Goal: Download file/media

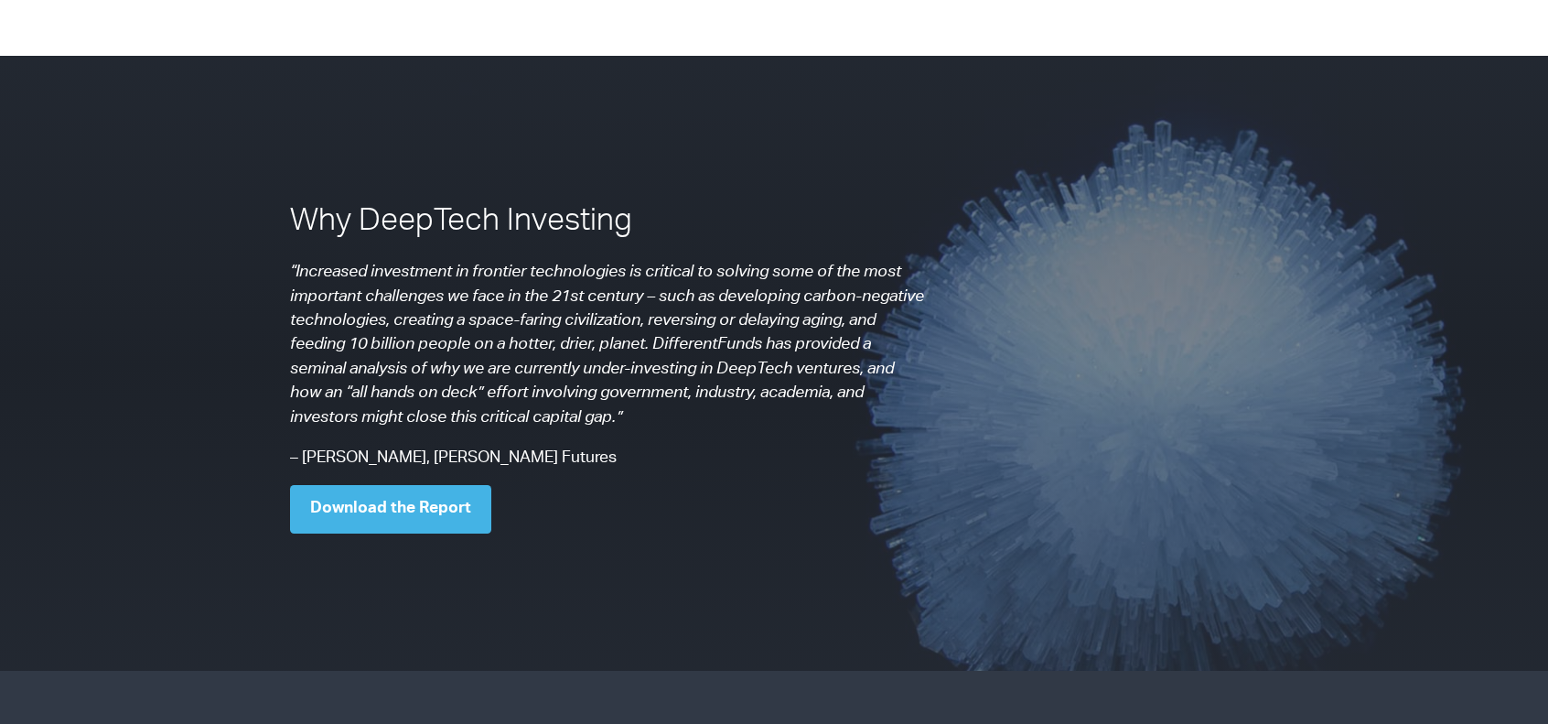
scroll to position [1335, 0]
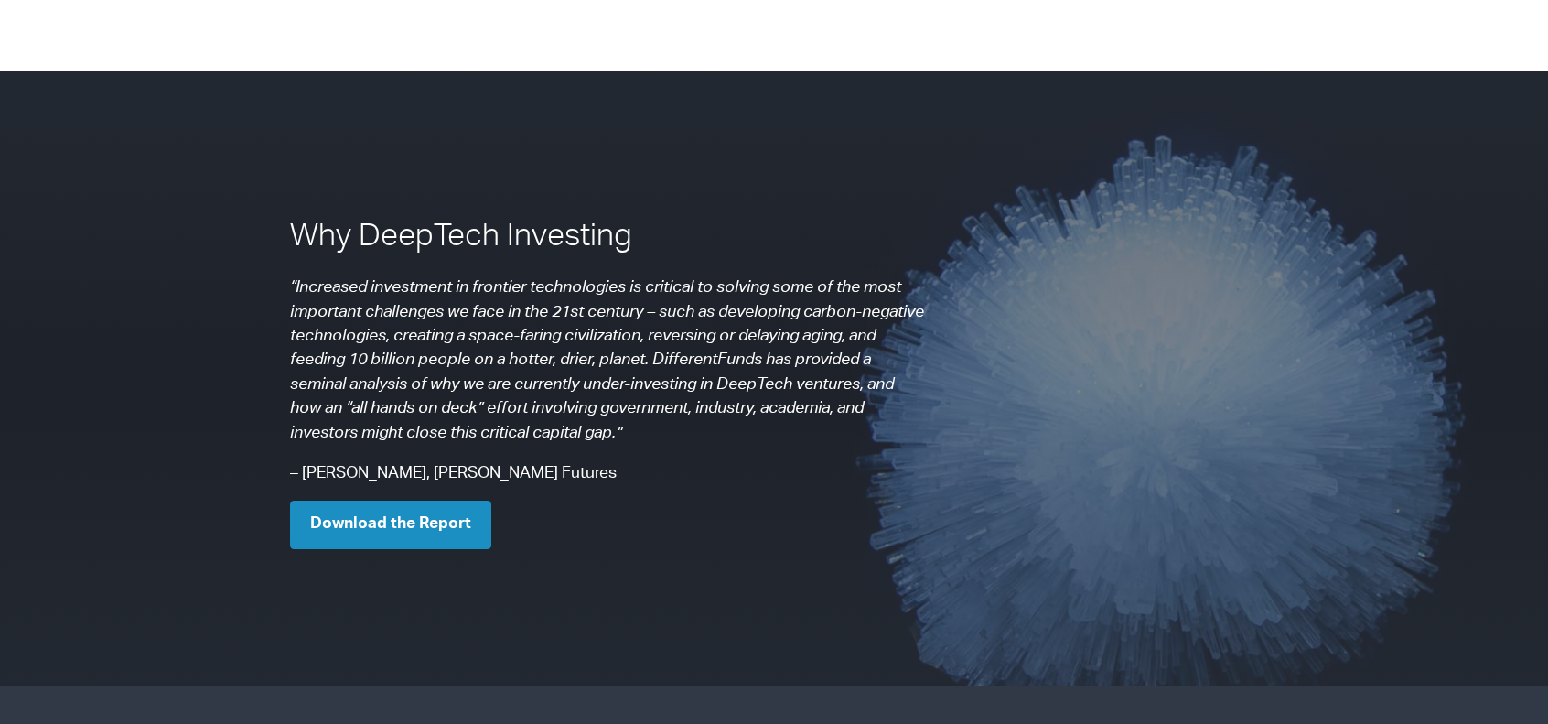
click at [430, 500] on link "Download the Report" at bounding box center [390, 524] width 201 height 48
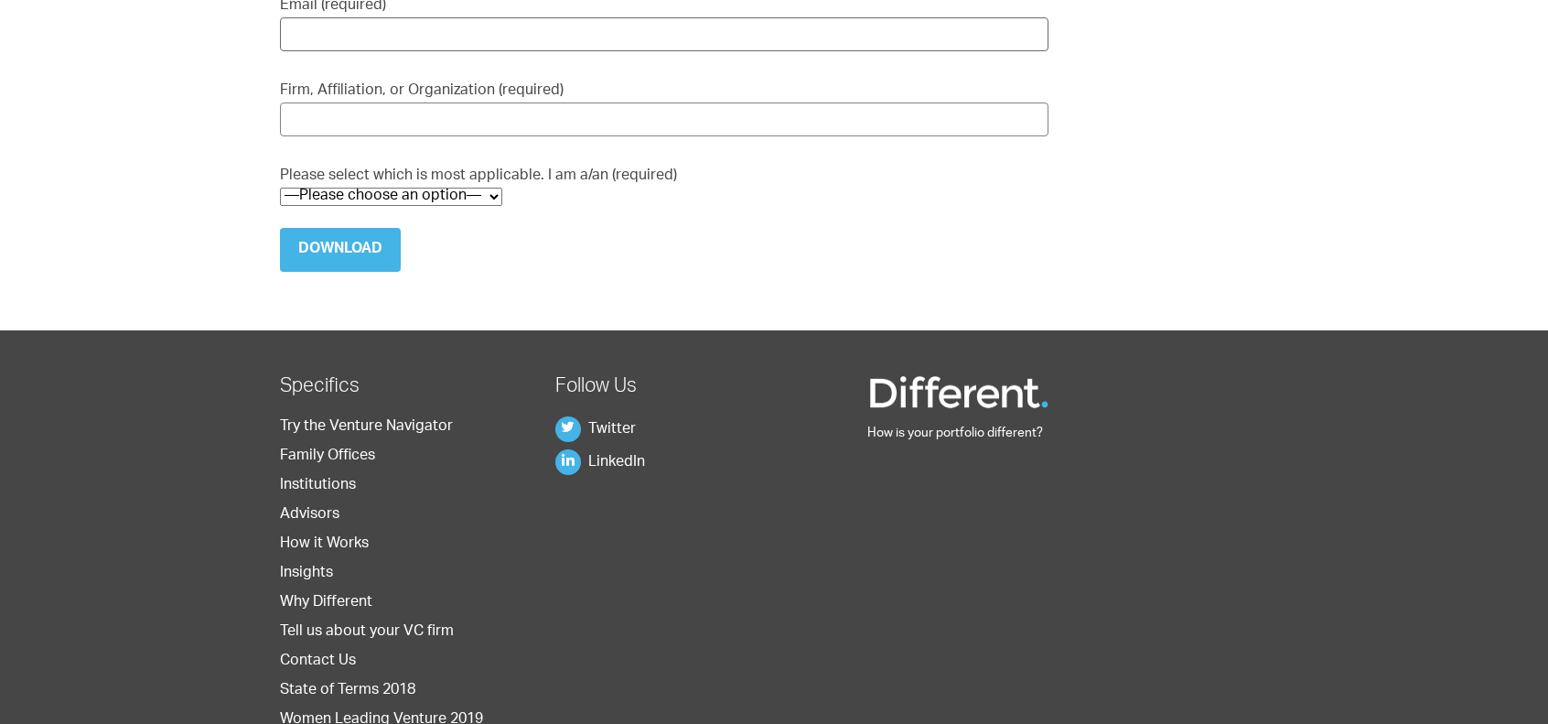
scroll to position [91, 0]
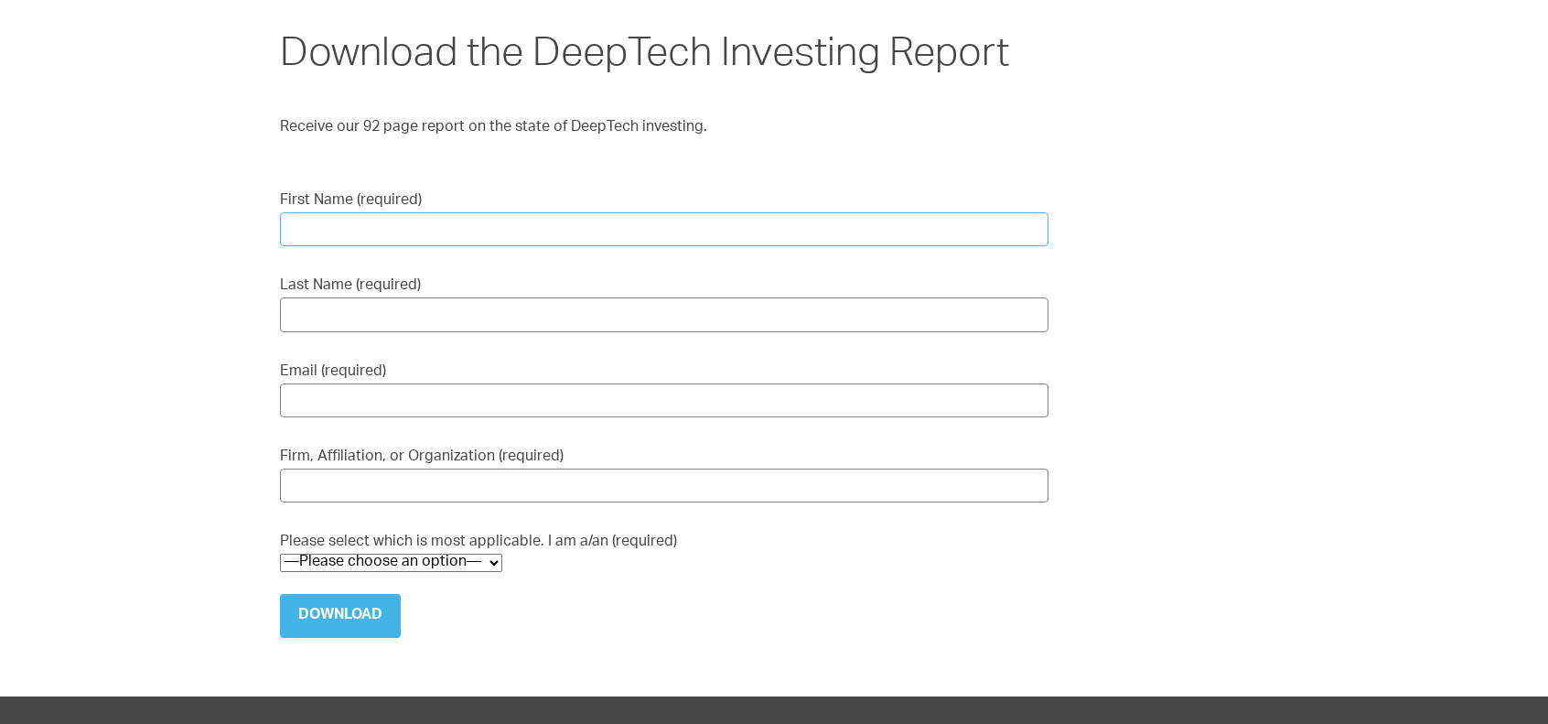
click at [463, 231] on input "First Name (required)" at bounding box center [664, 229] width 768 height 34
type input "Ryan"
type input "Teo"
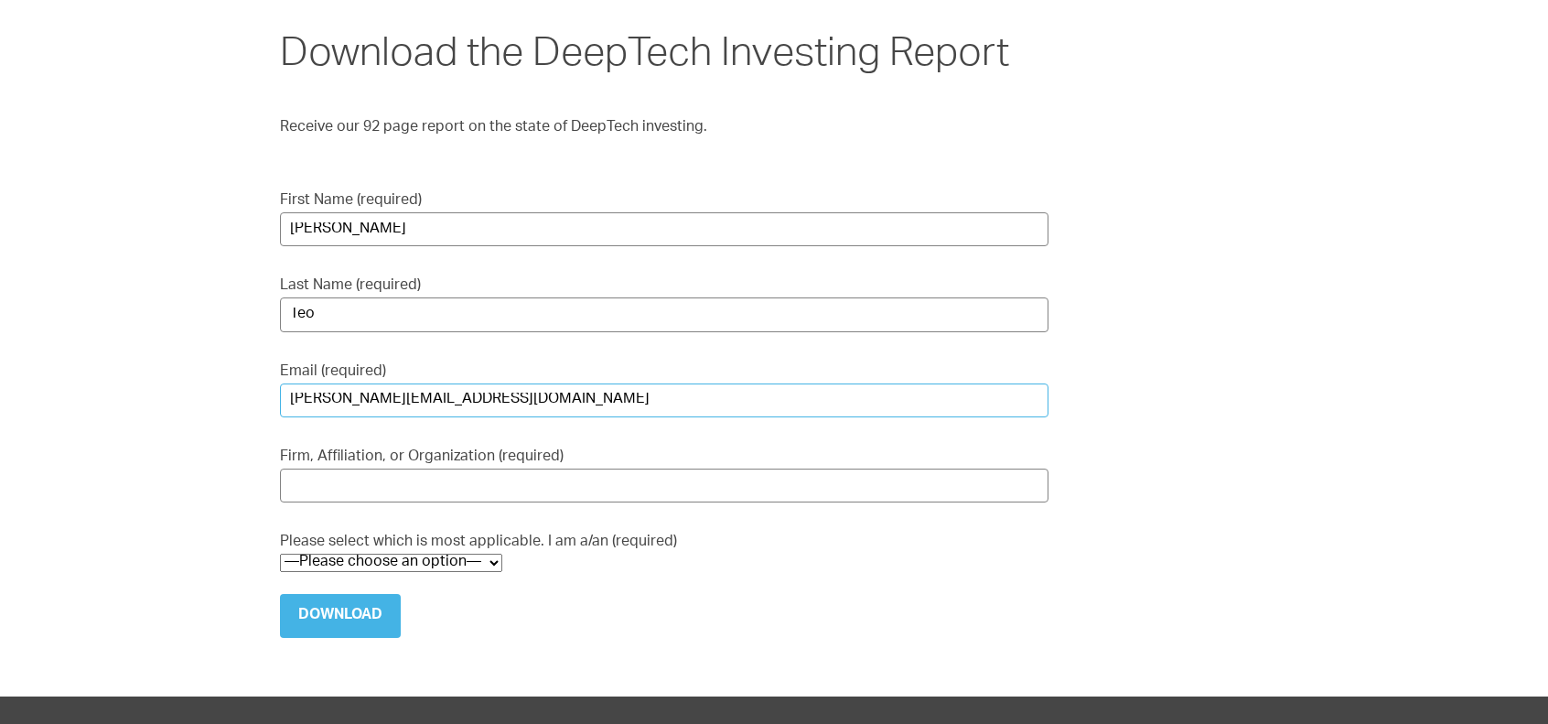
type input "ryan.teo@protege.vc"
type input "Protege Venture"
click at [459, 563] on select "—Please choose an option— Institutional Investor Individual Investor Family Off…" at bounding box center [391, 562] width 222 height 18
select select "Institutional Investor"
click at [280, 553] on select "—Please choose an option— Institutional Investor Individual Investor Family Off…" at bounding box center [391, 562] width 222 height 18
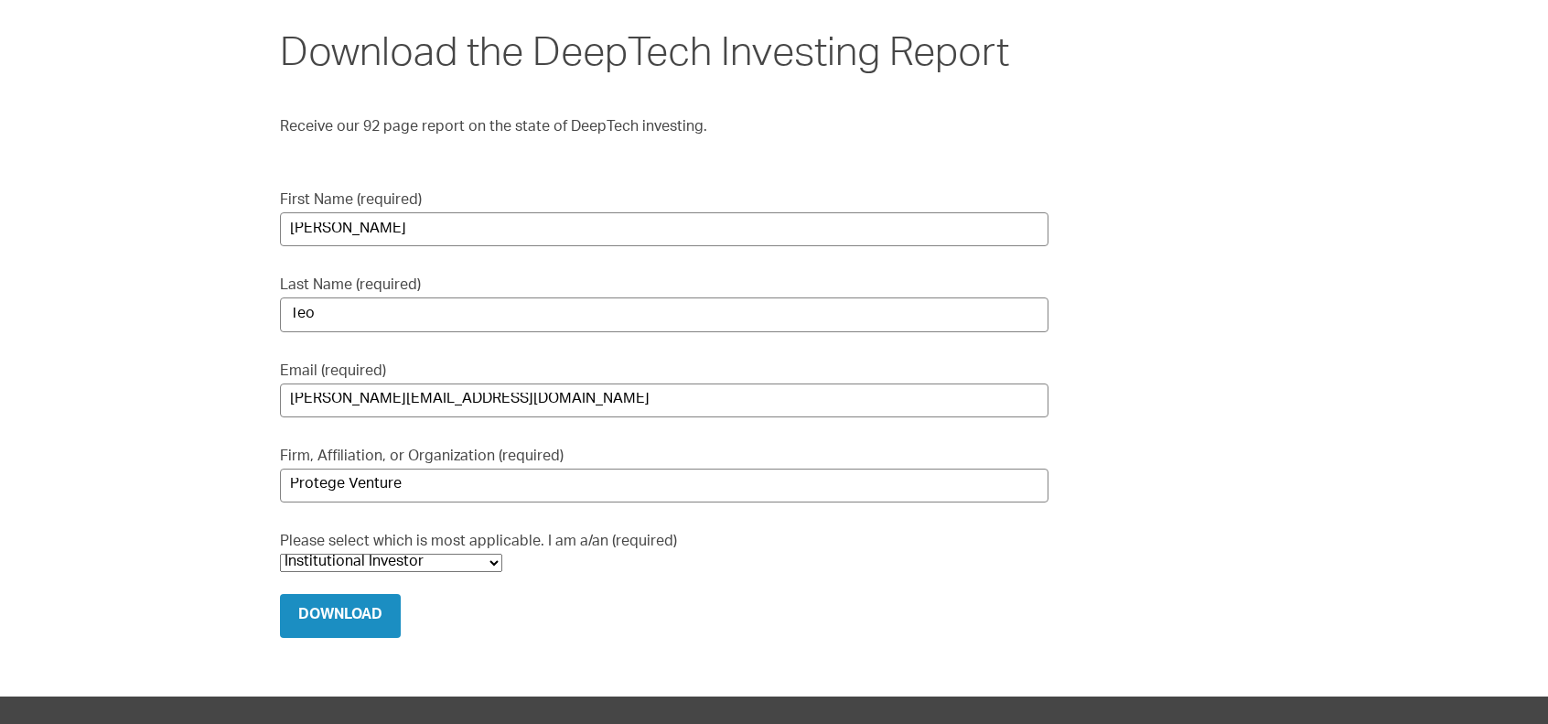
click at [384, 596] on input "Download" at bounding box center [340, 616] width 121 height 44
